Goal: Navigation & Orientation: Find specific page/section

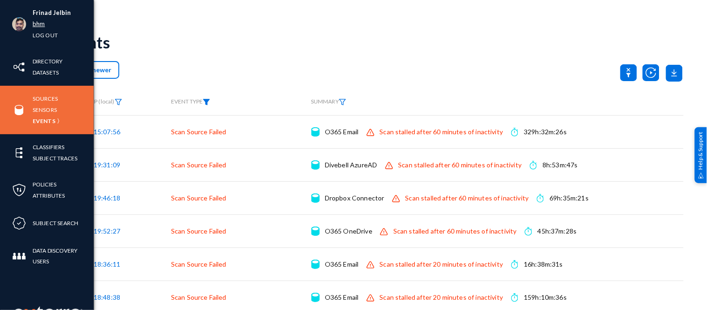
click at [40, 22] on link "bhm" at bounding box center [39, 24] width 12 height 11
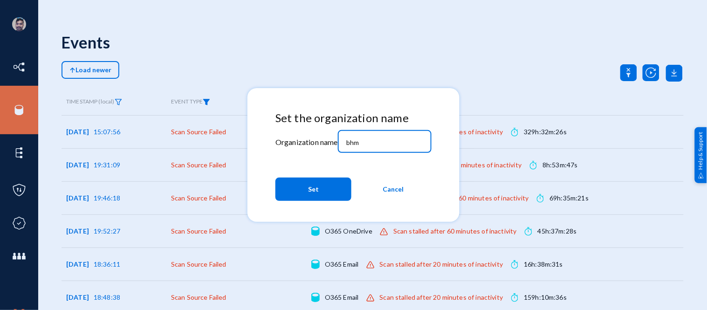
drag, startPoint x: 369, startPoint y: 139, endPoint x: 323, endPoint y: 138, distance: 45.7
click at [323, 138] on div "Set the organization name Organization name bhm Set Cancel" at bounding box center [353, 158] width 156 height 94
type input "[PERSON_NAME]"
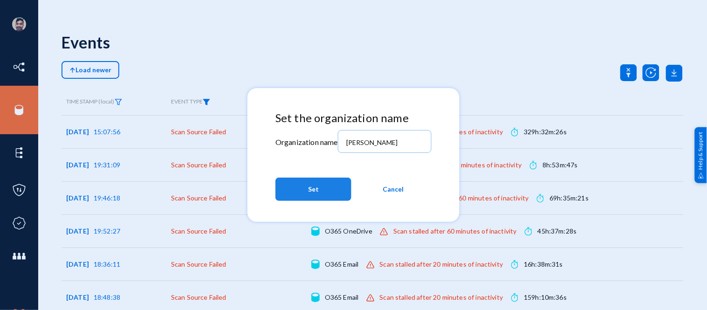
click at [319, 196] on button "Set" at bounding box center [313, 189] width 76 height 23
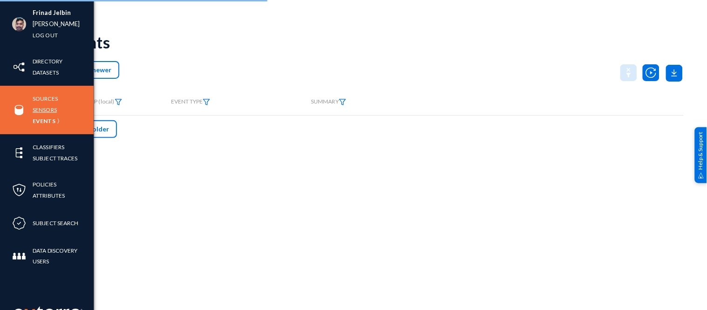
click at [45, 109] on link "Sensors" at bounding box center [45, 109] width 24 height 11
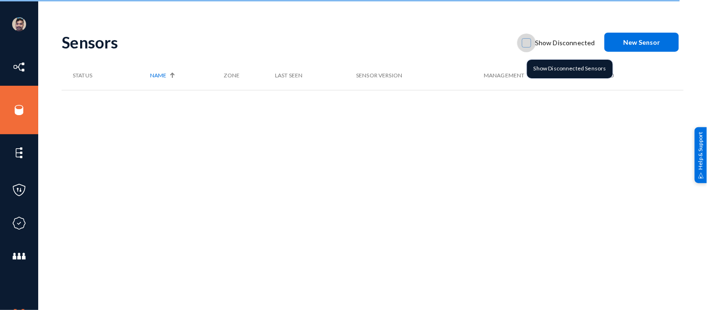
click at [527, 42] on span at bounding box center [526, 42] width 9 height 9
click at [527, 47] on input "Show Disconnected" at bounding box center [526, 47] width 1 height 1
checkbox input "true"
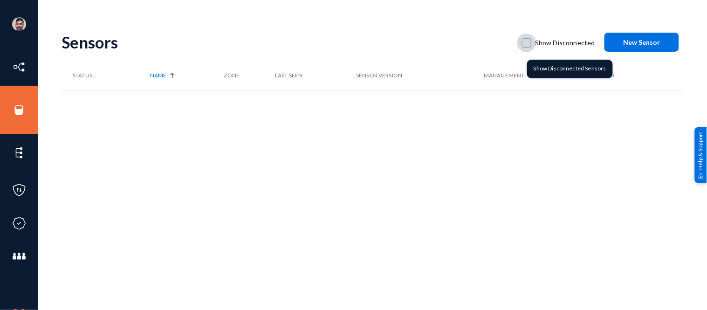
click at [534, 45] on label "Show Disconnected" at bounding box center [558, 43] width 73 height 14
click at [527, 47] on input "Show Disconnected" at bounding box center [526, 47] width 1 height 1
checkbox input "true"
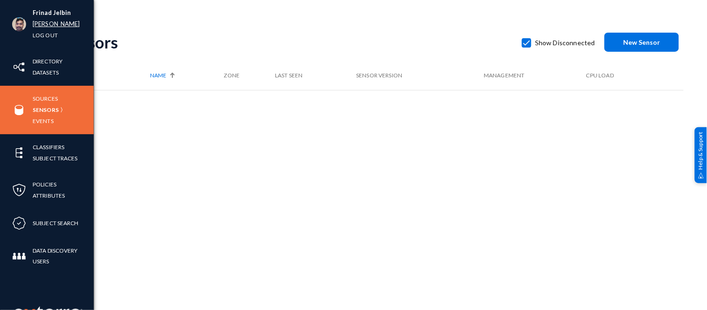
click at [48, 23] on link "[PERSON_NAME]" at bounding box center [57, 24] width 48 height 11
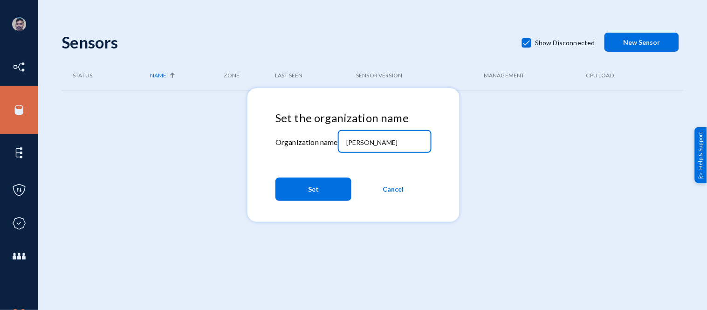
drag, startPoint x: 366, startPoint y: 142, endPoint x: 292, endPoint y: 128, distance: 75.3
click at [292, 128] on div "Set the organization name Organization name russel Set Cancel" at bounding box center [353, 158] width 156 height 94
type input "bhm"
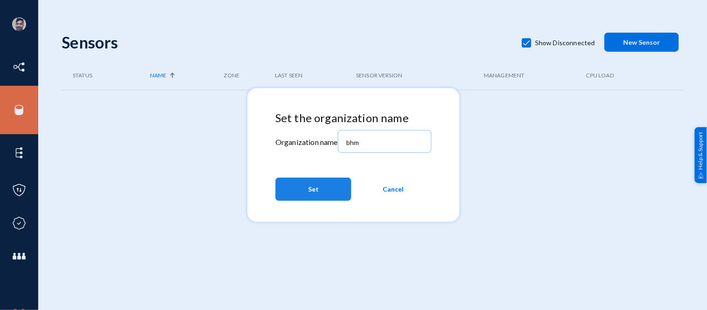
click at [309, 189] on span "Set" at bounding box center [313, 189] width 11 height 17
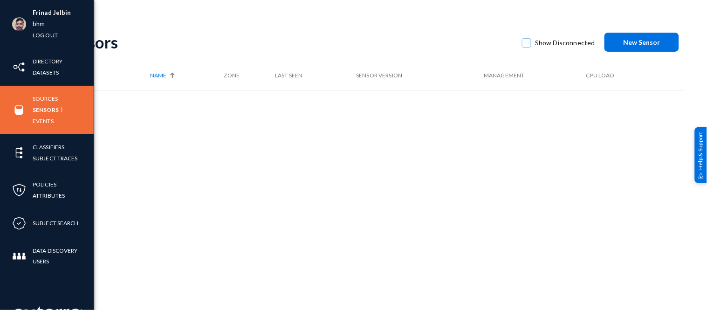
click at [40, 36] on link "Log out" at bounding box center [45, 35] width 25 height 11
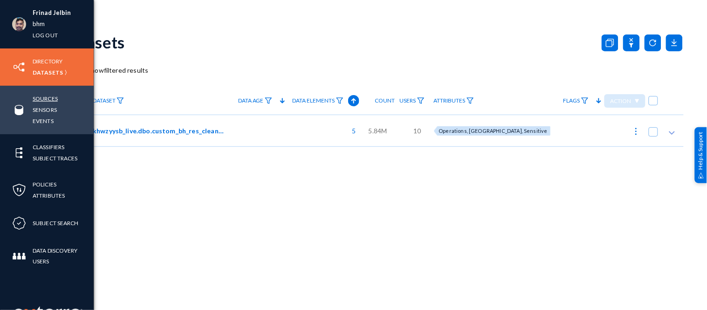
click at [43, 95] on link "Sources" at bounding box center [45, 98] width 25 height 11
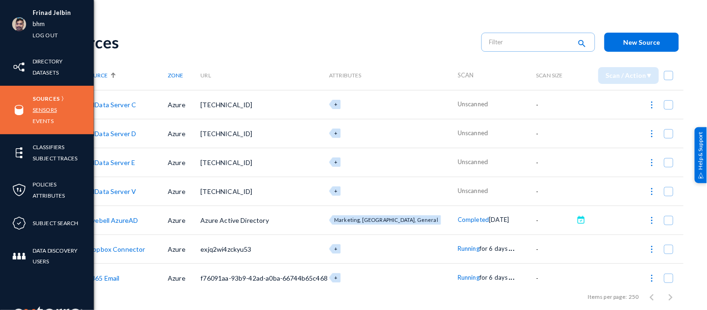
click at [56, 111] on link "Sensors" at bounding box center [45, 109] width 24 height 11
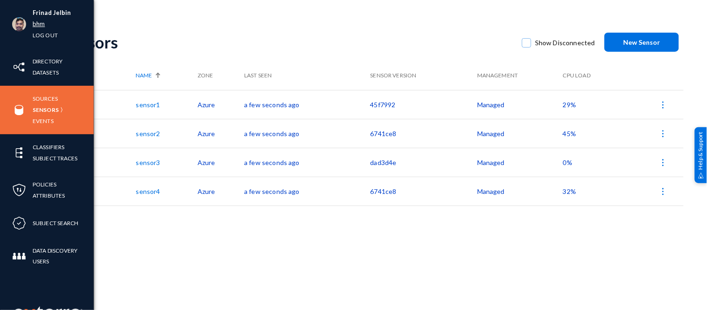
click at [36, 21] on link "bhm" at bounding box center [39, 24] width 12 height 11
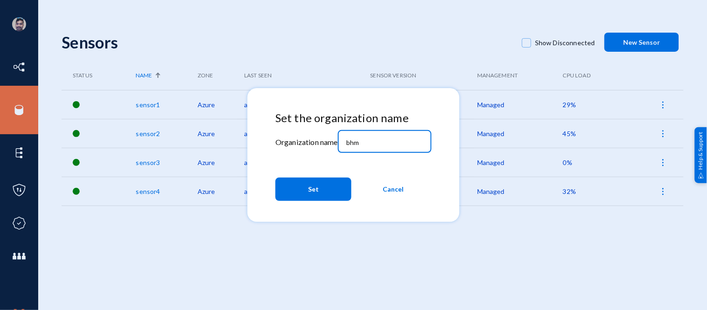
drag, startPoint x: 364, startPoint y: 142, endPoint x: 313, endPoint y: 135, distance: 52.1
click at [315, 136] on div "Set the organization name Organization name bhm Set Cancel" at bounding box center [353, 158] width 156 height 94
type input "[PERSON_NAME]"
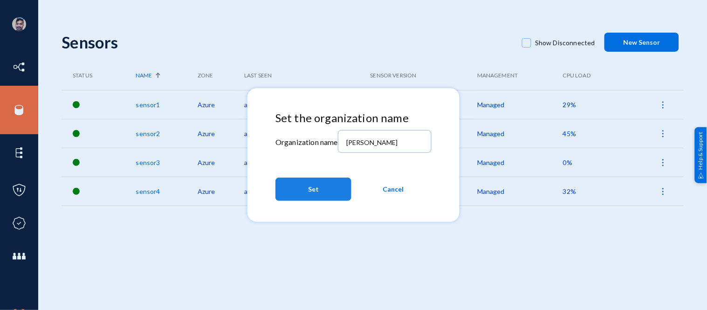
click at [333, 192] on button "Set" at bounding box center [313, 189] width 76 height 23
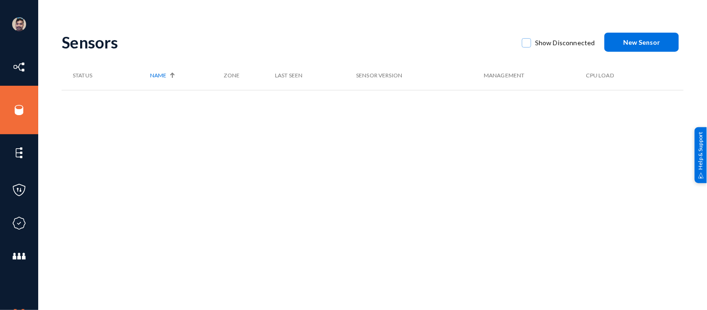
click at [126, 52] on div "Sensors Show Disconnected New Sensor" at bounding box center [373, 42] width 622 height 38
click at [157, 103] on link "prod-sensor" at bounding box center [161, 105] width 37 height 8
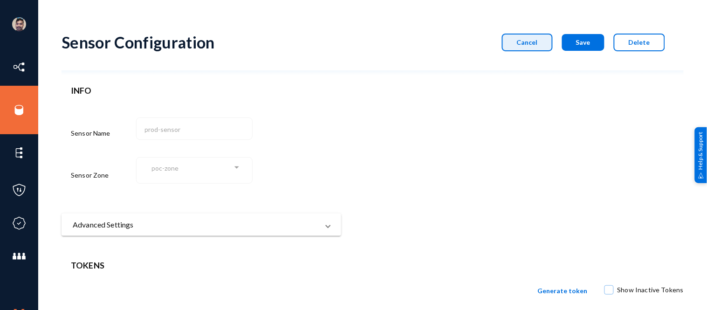
click at [536, 41] on span "Cancel" at bounding box center [527, 42] width 21 height 8
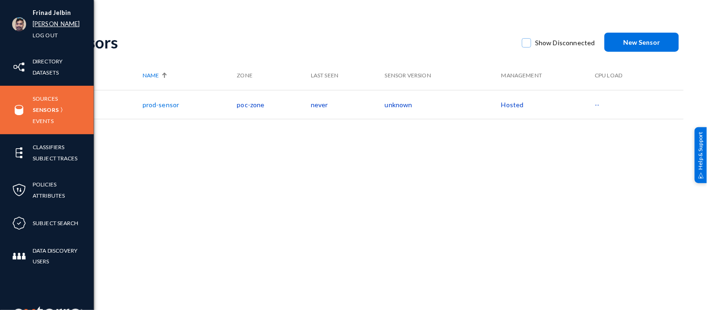
click at [43, 24] on link "[PERSON_NAME]" at bounding box center [57, 24] width 48 height 11
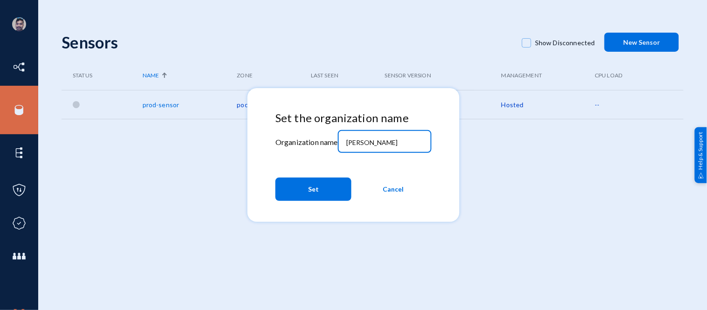
drag, startPoint x: 377, startPoint y: 143, endPoint x: 308, endPoint y: 133, distance: 69.7
click at [308, 133] on div "Set the organization name Organization name [PERSON_NAME] Set Cancel" at bounding box center [353, 158] width 156 height 94
type input "health"
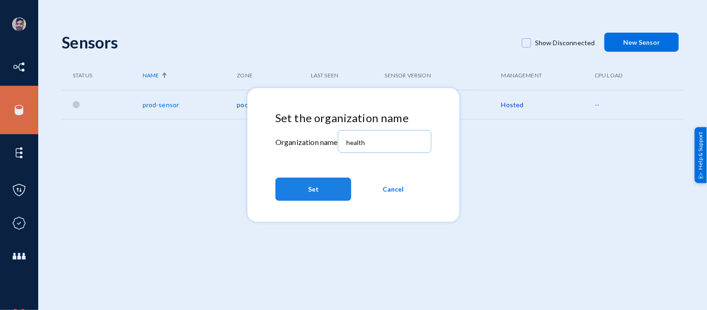
click at [305, 195] on button "Set" at bounding box center [313, 189] width 76 height 23
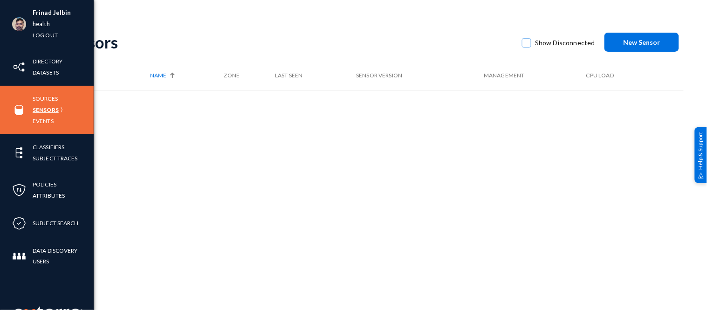
click at [48, 113] on link "Sensors" at bounding box center [46, 109] width 26 height 11
click at [44, 95] on link "Sources" at bounding box center [45, 98] width 25 height 11
